Goal: Transaction & Acquisition: Purchase product/service

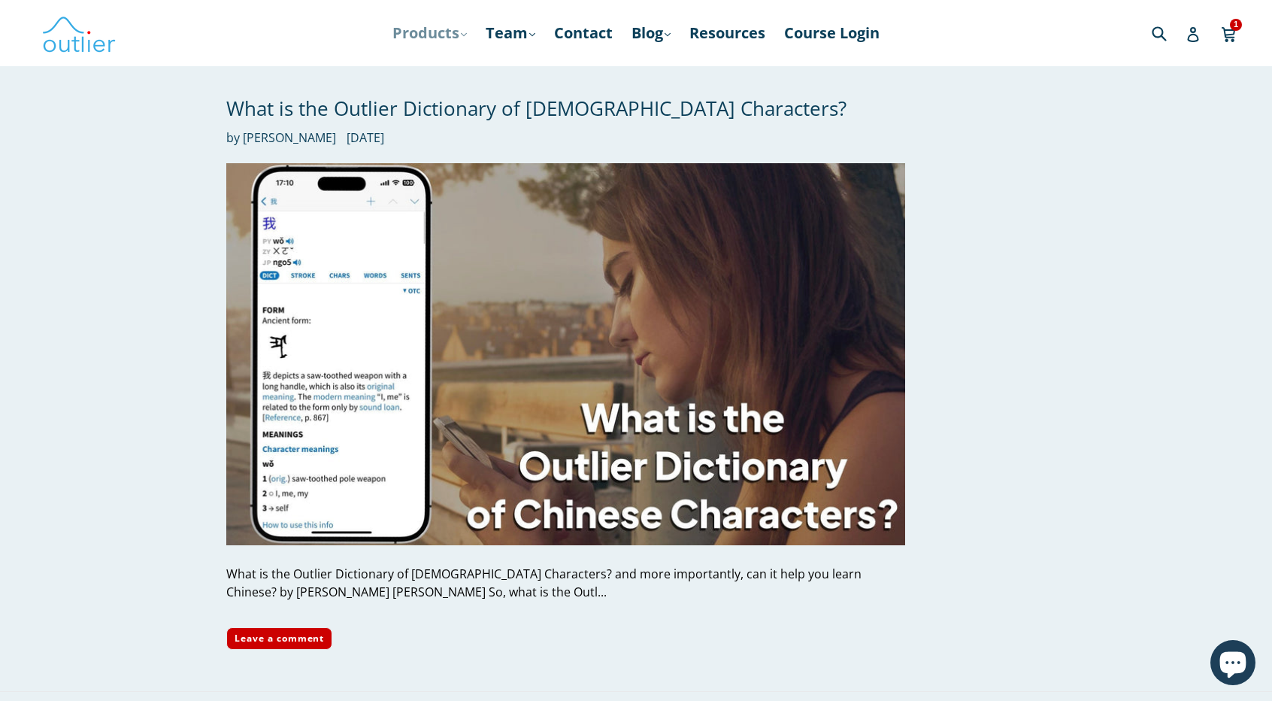
click at [433, 37] on link "Products .cls-1{fill:#231f20} expand" at bounding box center [429, 33] width 89 height 27
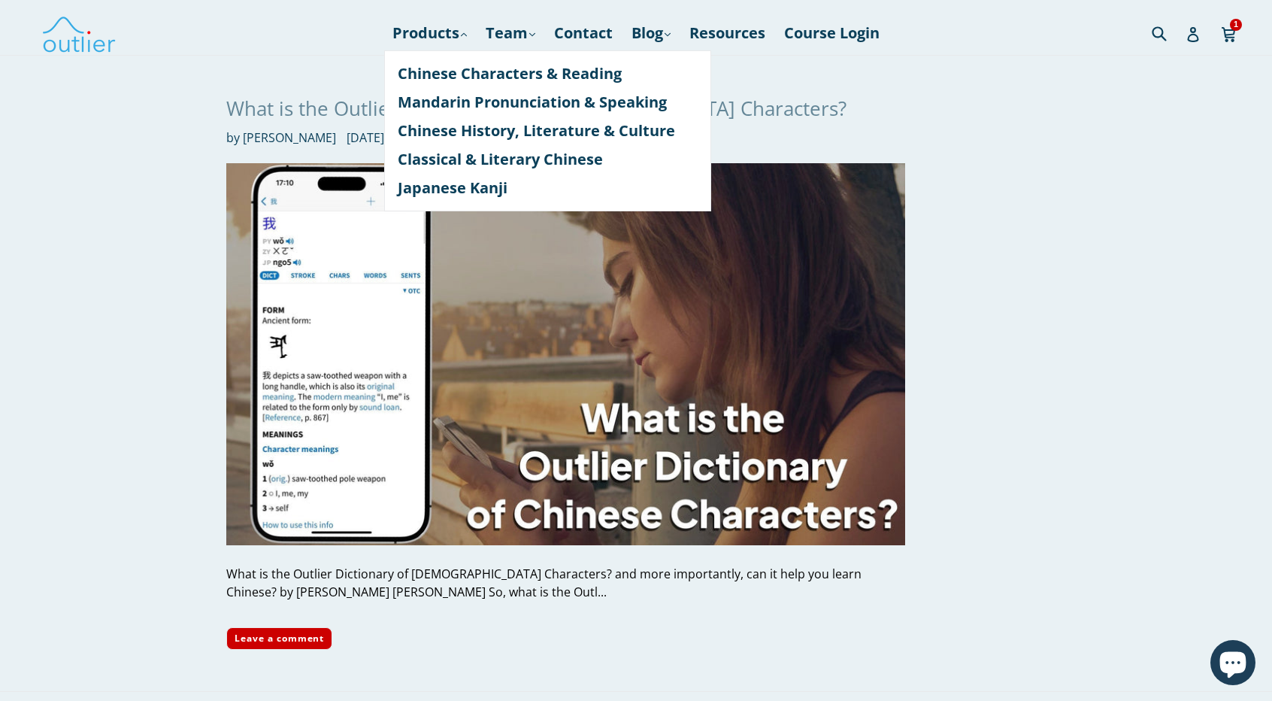
click at [262, 105] on link "What is the Outlier Dictionary of Chinese Characters?" at bounding box center [536, 108] width 620 height 27
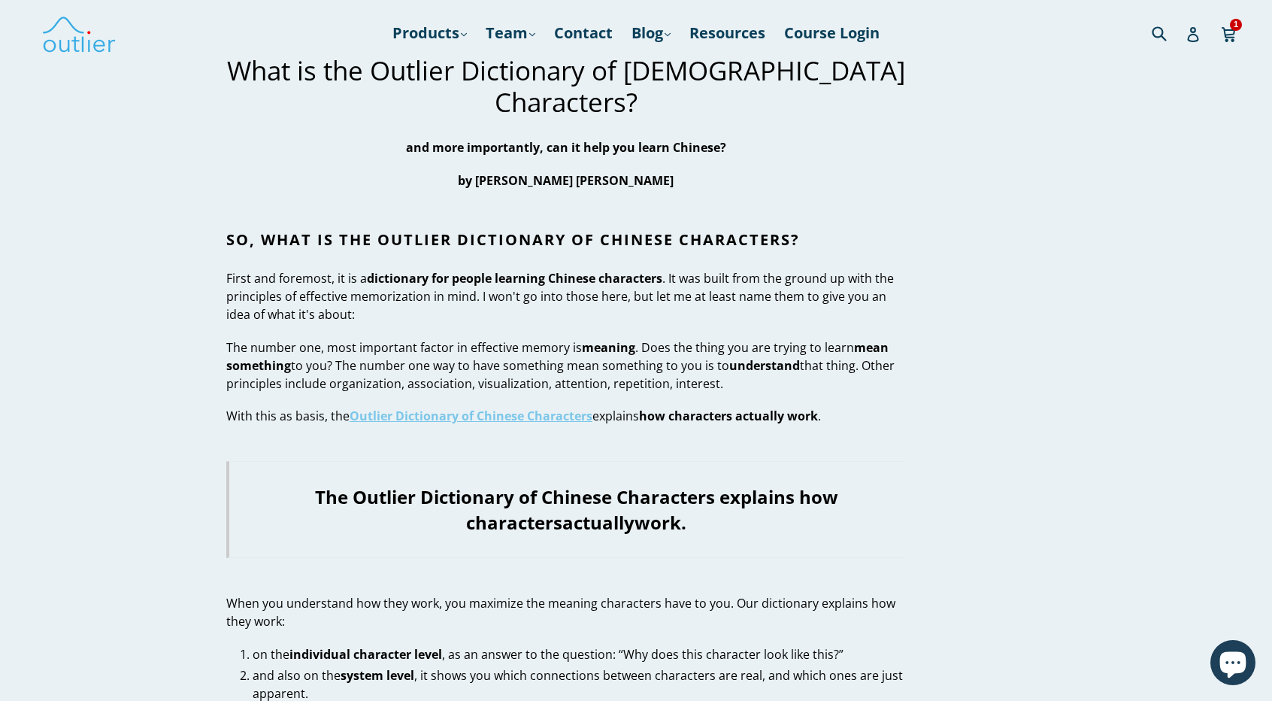
click at [496, 408] on strong "Outlier Dictionary of Chinese Characters" at bounding box center [471, 416] width 243 height 17
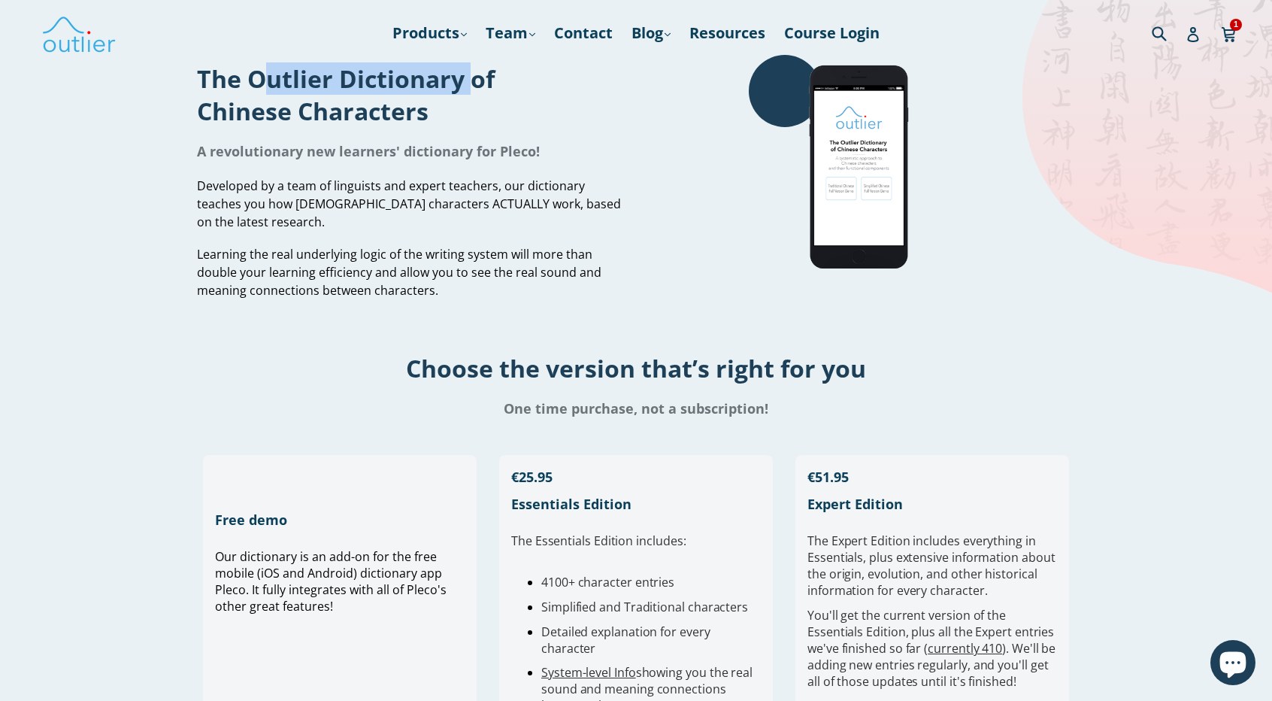
drag, startPoint x: 248, startPoint y: 75, endPoint x: 460, endPoint y: 82, distance: 212.2
click at [460, 82] on h1 "The Outlier Dictionary of Chinese Characters" at bounding box center [411, 94] width 428 height 65
copy h1 "Outlier Dictionary"
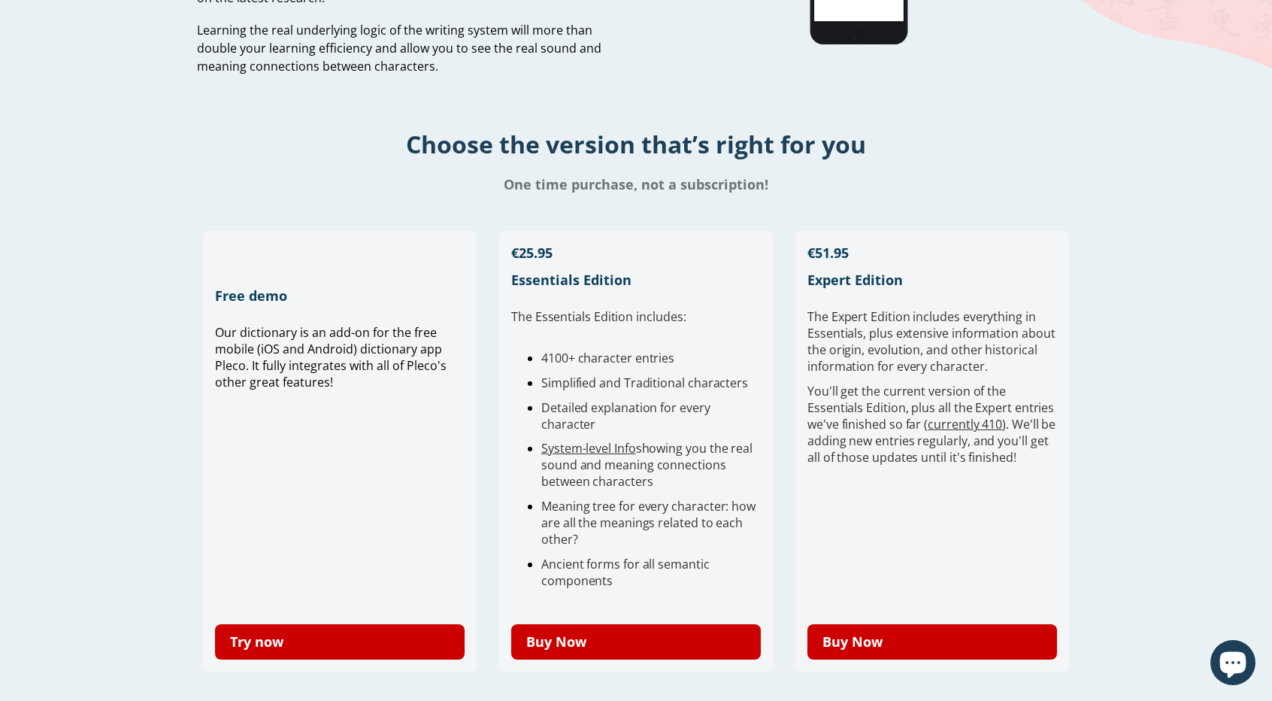
scroll to position [226, 0]
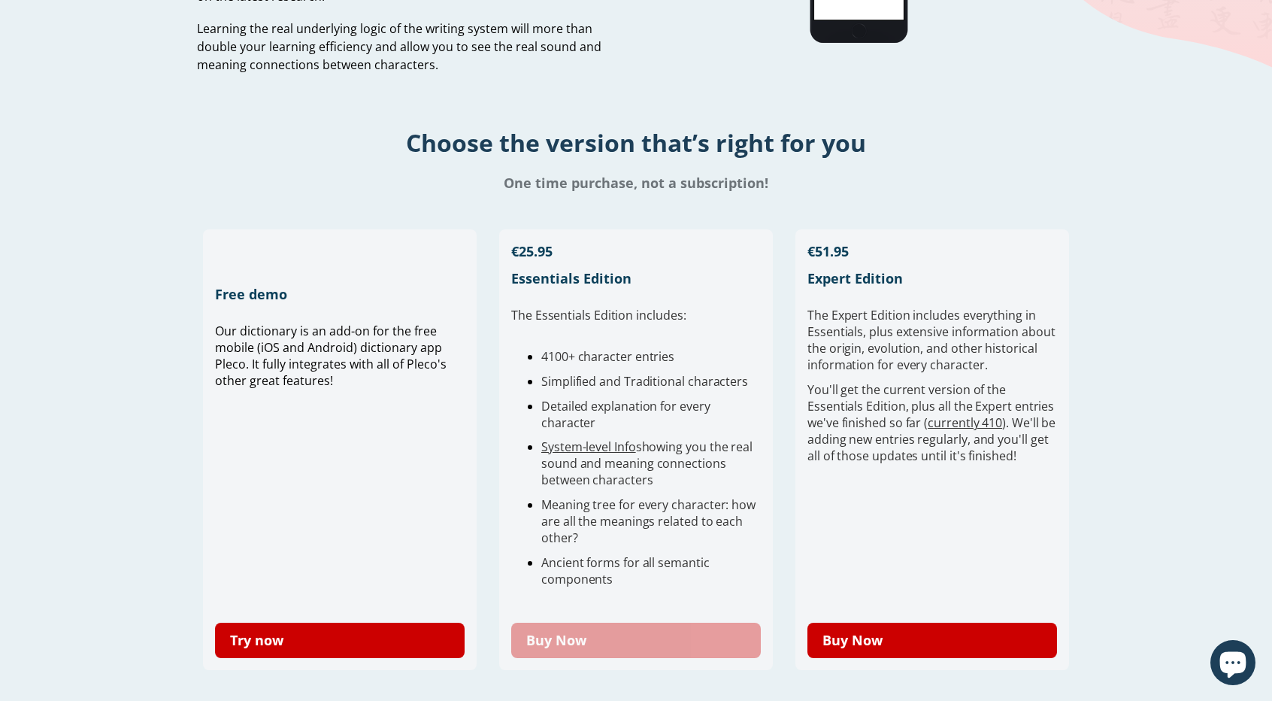
click at [667, 638] on link "Buy Now" at bounding box center [636, 640] width 250 height 35
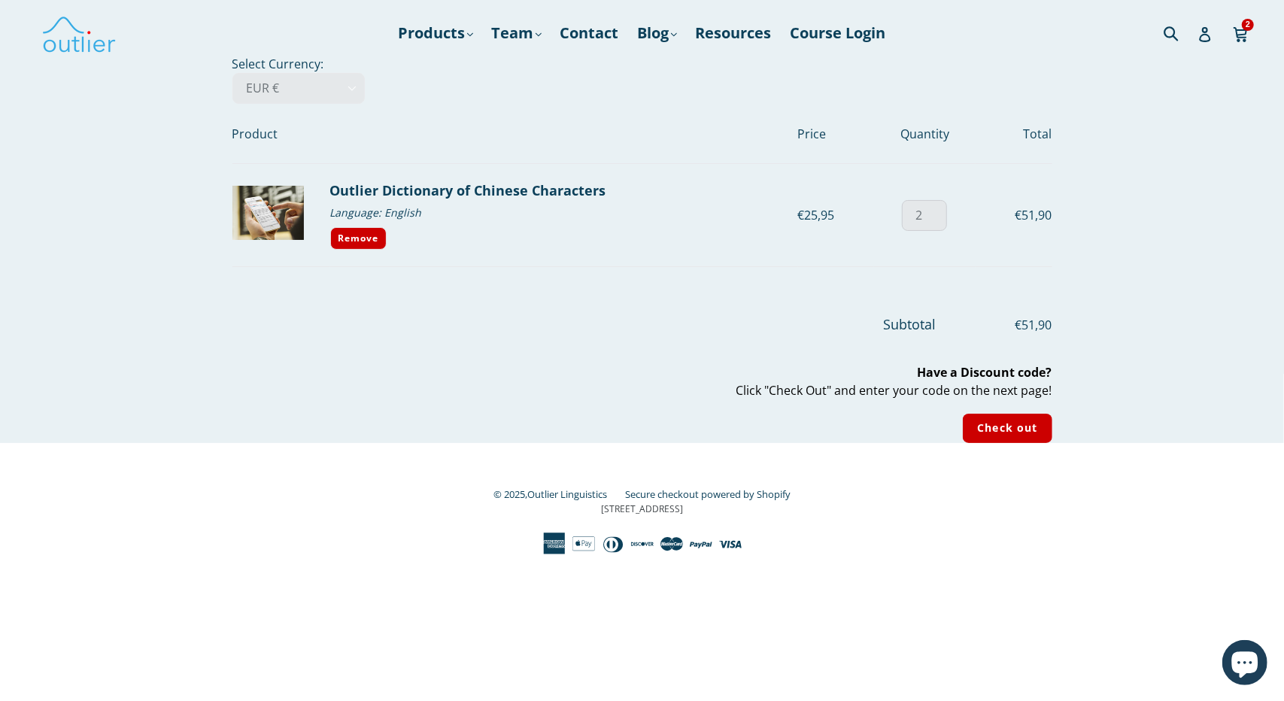
click at [926, 223] on input "2" at bounding box center [924, 215] width 45 height 31
type input "1"
click at [940, 215] on input "1" at bounding box center [924, 215] width 45 height 31
click at [284, 98] on select "AED د.إ AFN ؋ ALL L AMD դր. ANG ƒ AUD $ AWG ƒ AZN ₼ BAM КМ BBD $ BDT ৳ BGN лв. …" at bounding box center [298, 88] width 132 height 31
select select "USD"
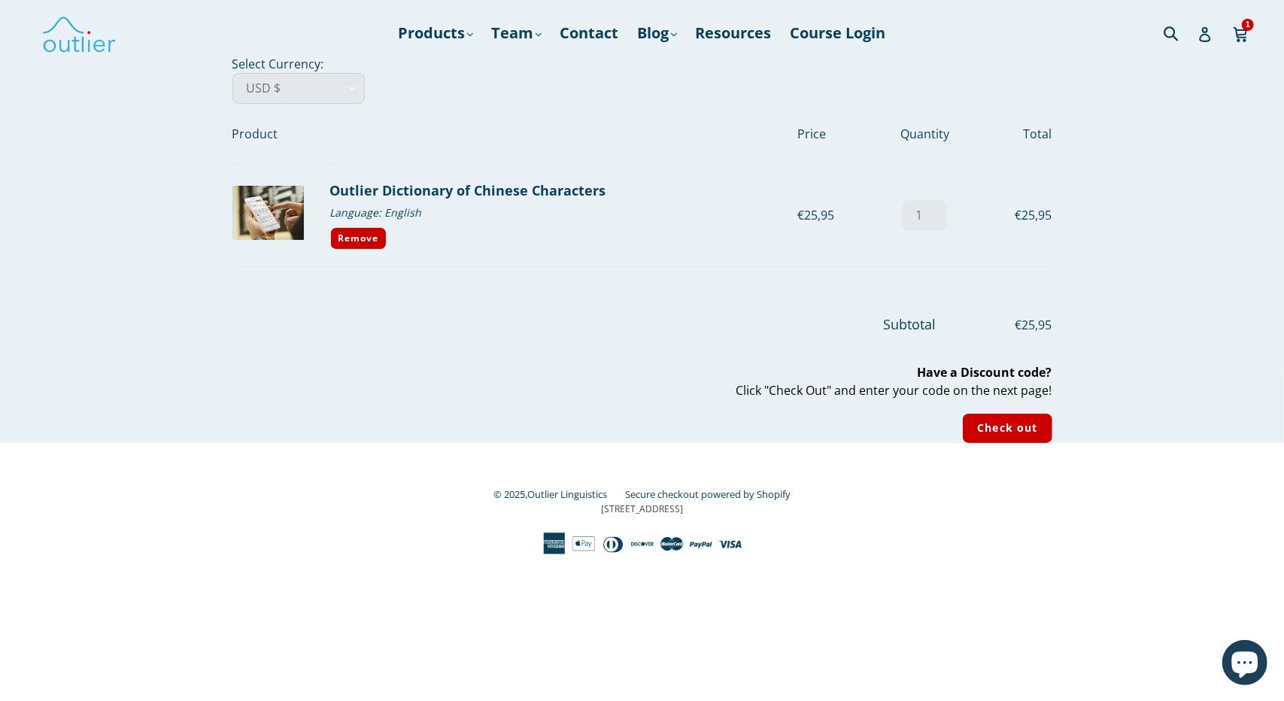
click at [232, 73] on select "AED د.إ AFN ؋ ALL L AMD դր. ANG ƒ AUD $ AWG ƒ AZN ₼ BAM КМ BBD $ BDT ৳ BGN лв. …" at bounding box center [298, 88] width 132 height 31
click at [987, 438] on input "Check out" at bounding box center [1006, 428] width 89 height 29
click at [1006, 374] on b "Have a Discount code?" at bounding box center [984, 372] width 135 height 17
click at [1008, 436] on input "Check out" at bounding box center [1006, 428] width 89 height 29
